Goal: Obtain resource: Obtain resource

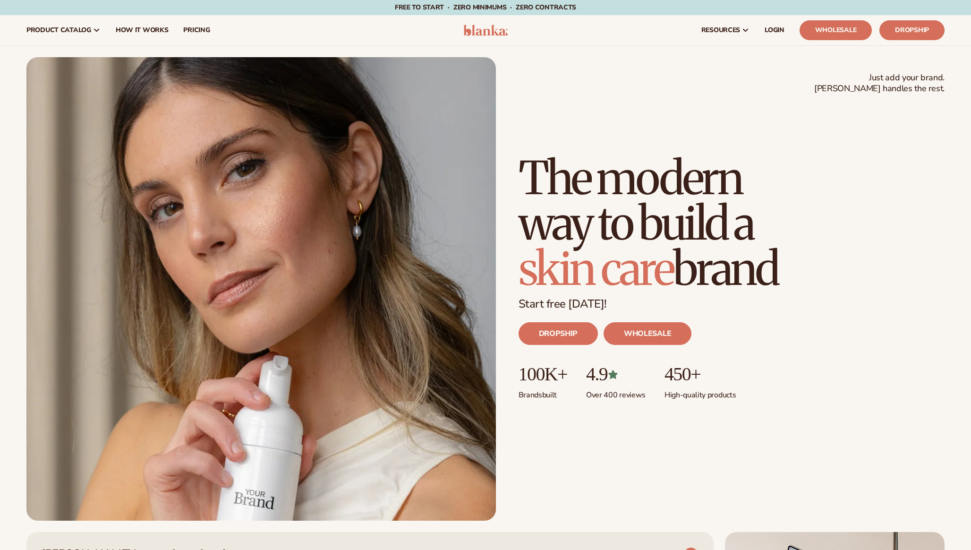
click at [688, 323] on div "DROPSHIP WHOLESALE" at bounding box center [732, 337] width 426 height 53
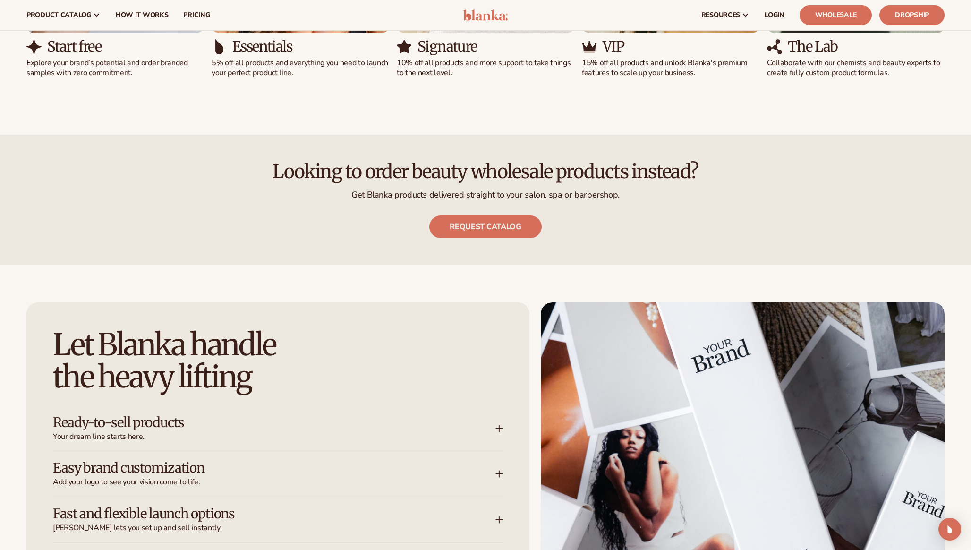
scroll to position [1272, 0]
drag, startPoint x: 363, startPoint y: 196, endPoint x: 625, endPoint y: 197, distance: 262.2
click at [625, 197] on p "Get Blanka products delivered straight to your salon, spa or barbershop." at bounding box center [485, 195] width 918 height 11
click at [594, 194] on p "Get Blanka products delivered straight to your salon, spa or barbershop." at bounding box center [485, 195] width 918 height 11
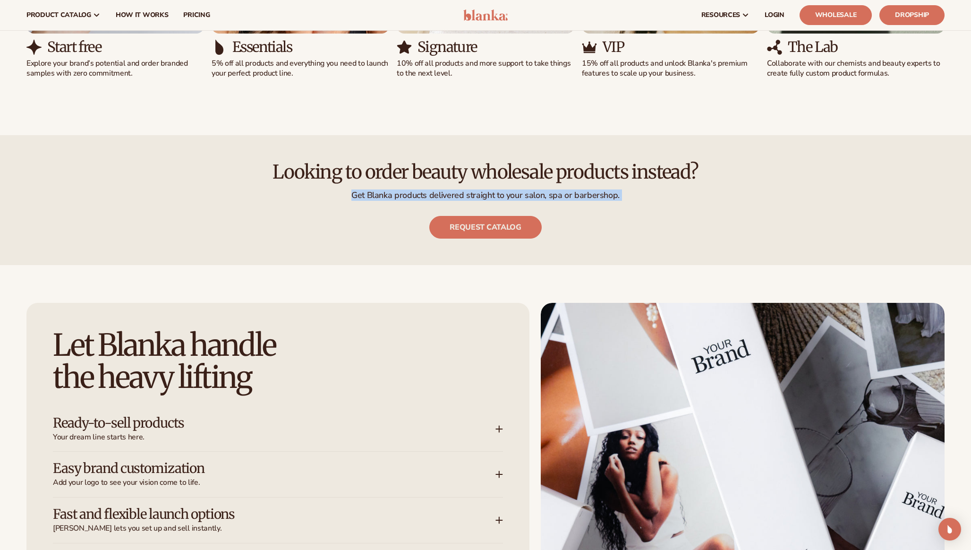
click at [594, 194] on p "Get Blanka products delivered straight to your salon, spa or barbershop." at bounding box center [485, 195] width 918 height 11
click at [453, 191] on p "Get Blanka products delivered straight to your salon, spa or barbershop." at bounding box center [485, 195] width 918 height 11
click at [472, 221] on link "Request catalog" at bounding box center [485, 227] width 112 height 23
